Goal: Information Seeking & Learning: Learn about a topic

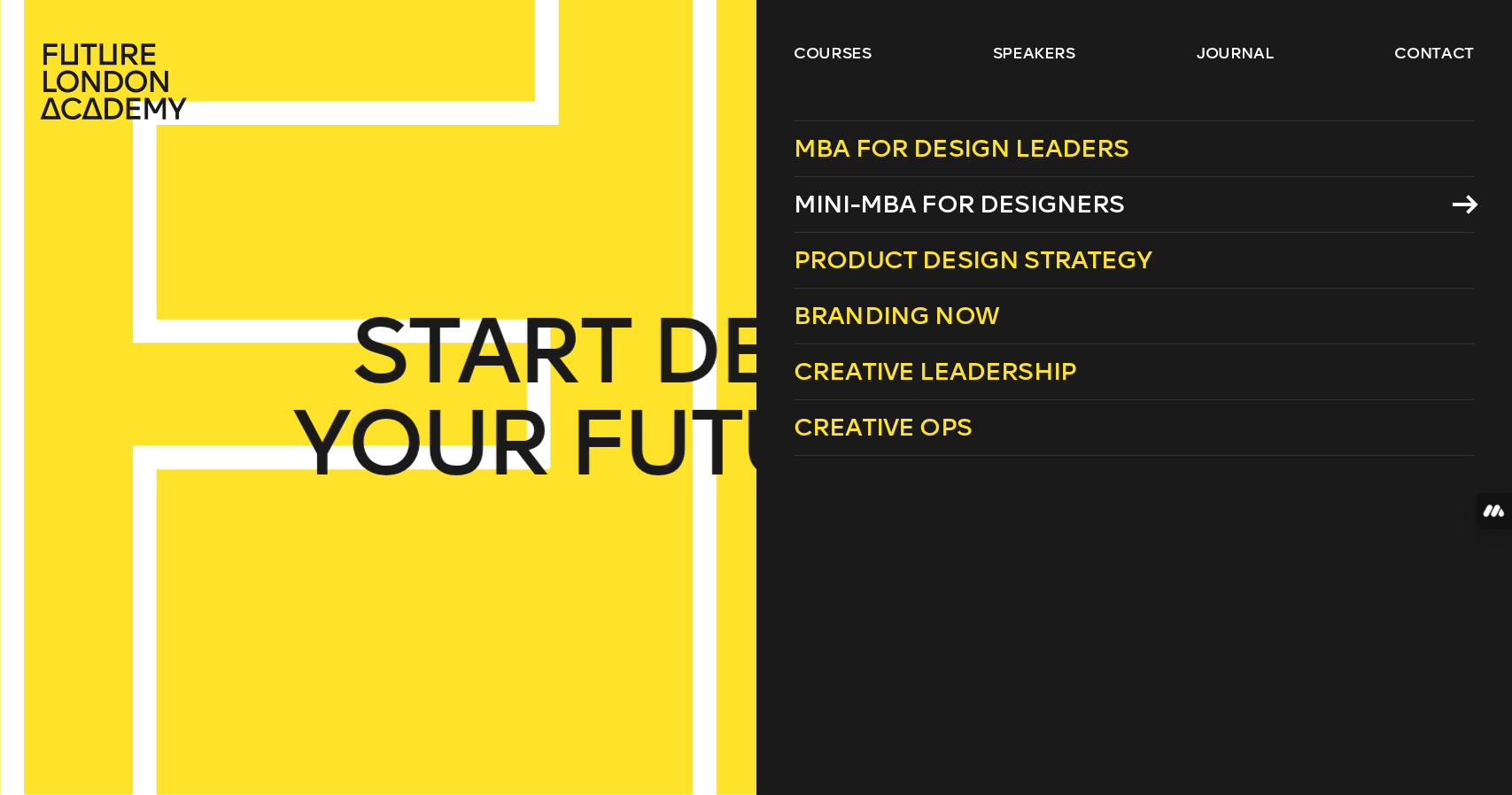
click at [879, 190] on span "Mini-MBA for Designers" at bounding box center [959, 203] width 331 height 29
